Goal: Information Seeking & Learning: Learn about a topic

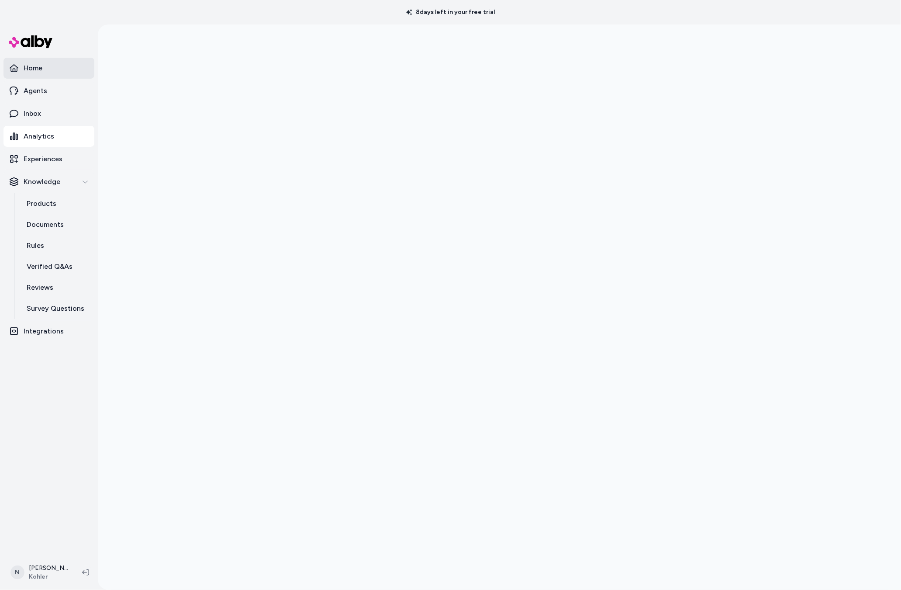
click at [59, 73] on link "Home" at bounding box center [48, 68] width 91 height 21
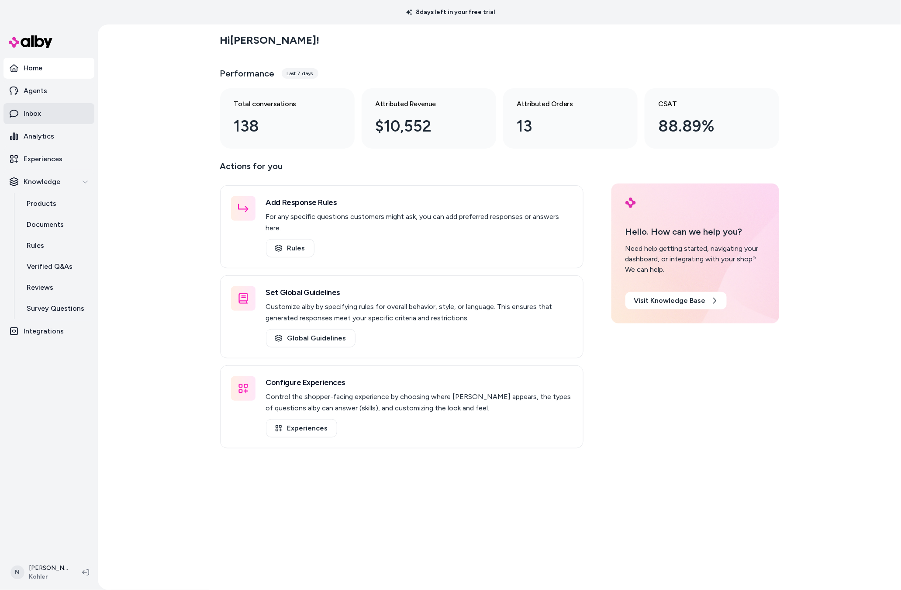
click at [49, 119] on link "Inbox" at bounding box center [48, 113] width 91 height 21
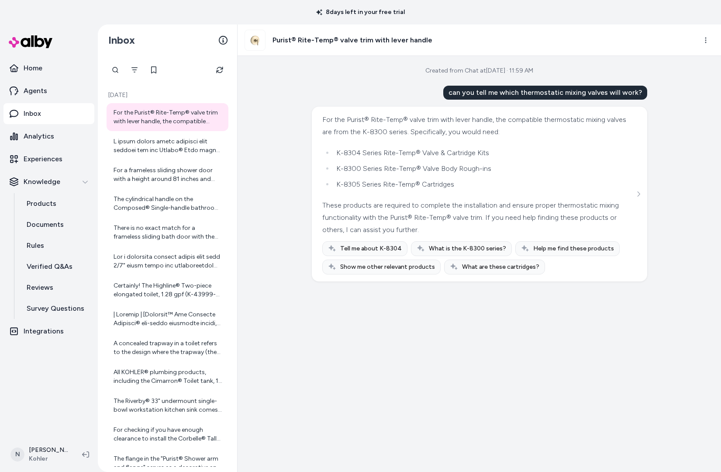
click at [645, 189] on div "For the Purist® Rite-Temp® valve trim with lever handle, the compatible thermos…" at bounding box center [479, 194] width 335 height 175
click at [642, 195] on button "See more" at bounding box center [638, 194] width 10 height 10
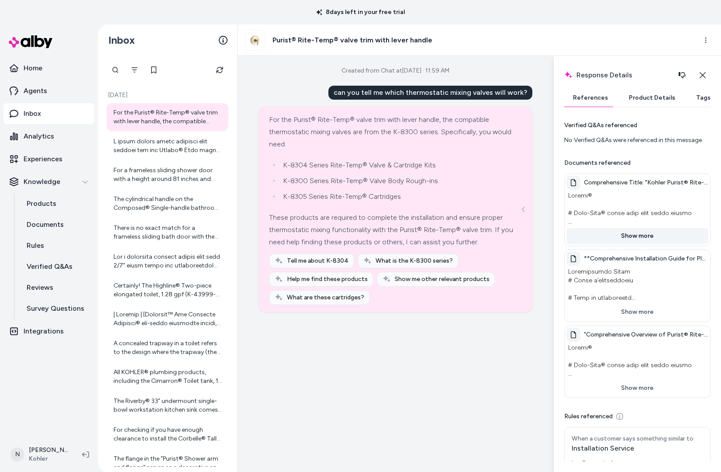
click at [632, 233] on button "Show more" at bounding box center [637, 236] width 142 height 16
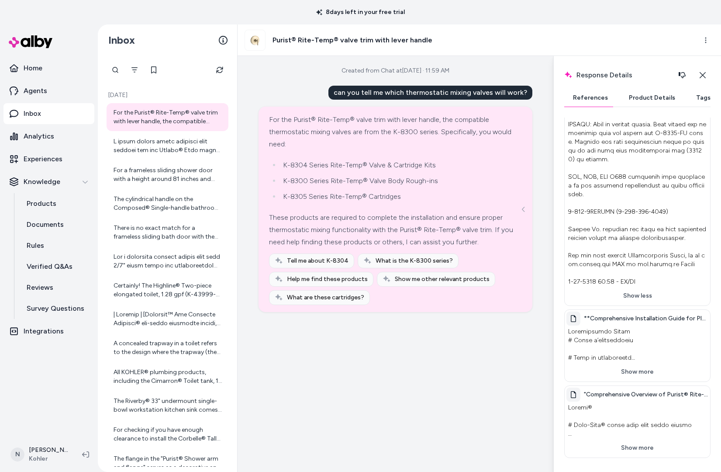
scroll to position [373, 0]
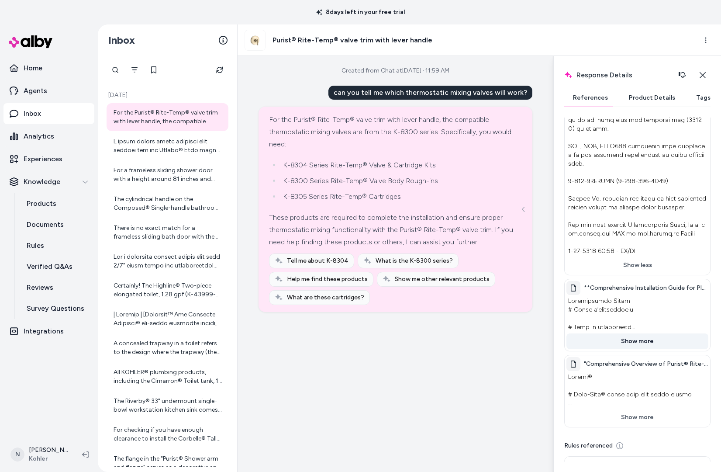
click at [635, 333] on button "Show more" at bounding box center [637, 341] width 142 height 16
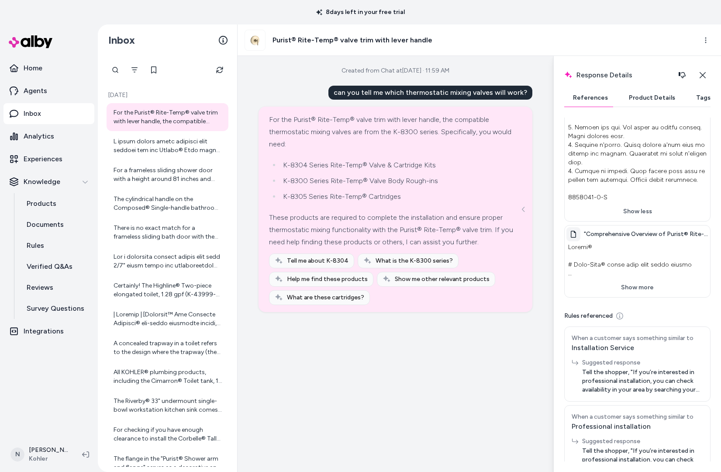
scroll to position [1524, 0]
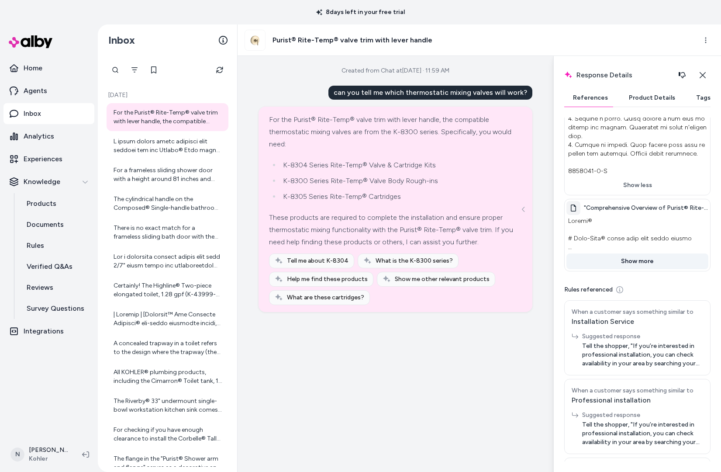
click at [633, 253] on button "Show more" at bounding box center [637, 261] width 142 height 16
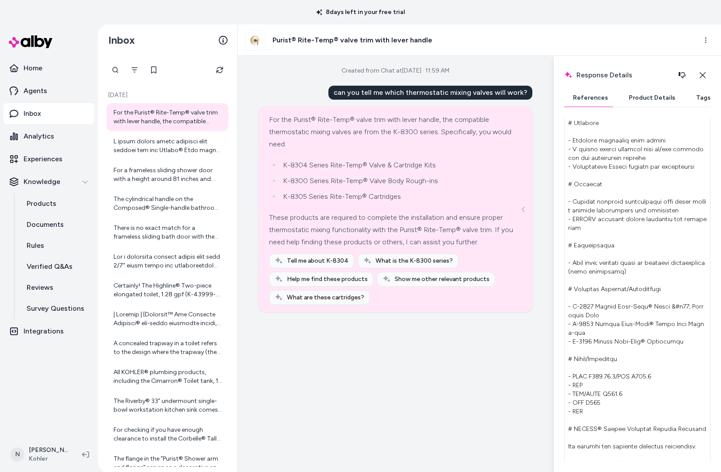
scroll to position [1672, 0]
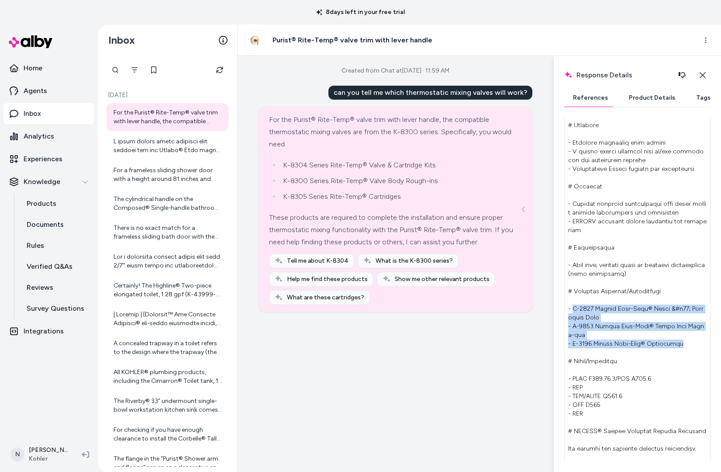
drag, startPoint x: 572, startPoint y: 202, endPoint x: 684, endPoint y: 230, distance: 115.6
click at [688, 231] on p at bounding box center [637, 370] width 142 height 606
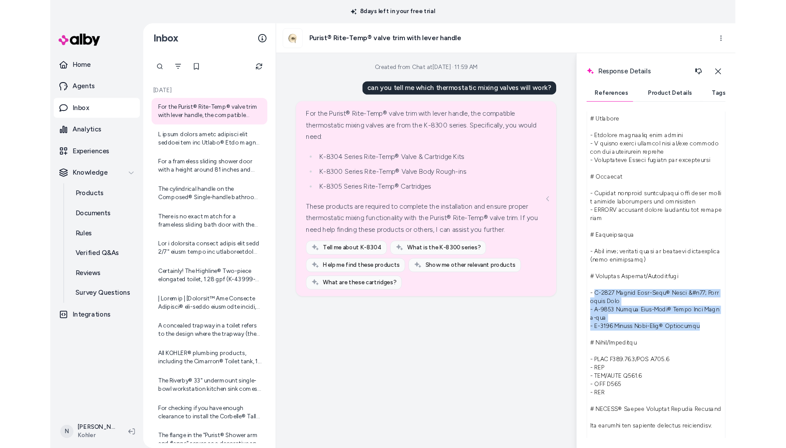
scroll to position [1673, 0]
